Goal: Task Accomplishment & Management: Complete application form

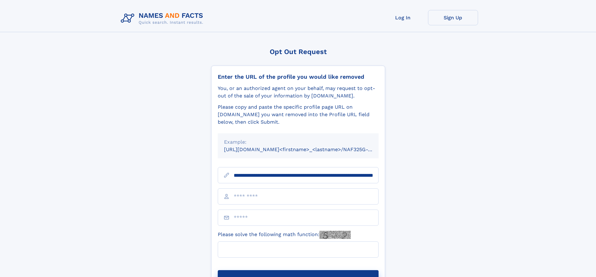
scroll to position [0, 67]
type input "**********"
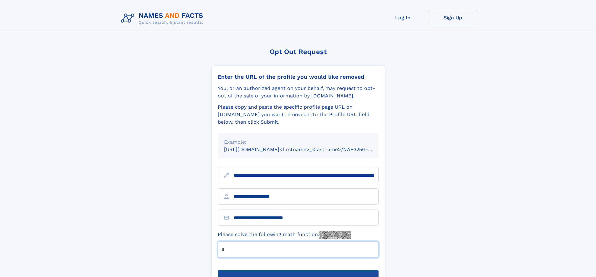
type input "*"
click at [298, 270] on button "Submit Opt Out Request" at bounding box center [298, 280] width 161 height 20
